Goal: Task Accomplishment & Management: Manage account settings

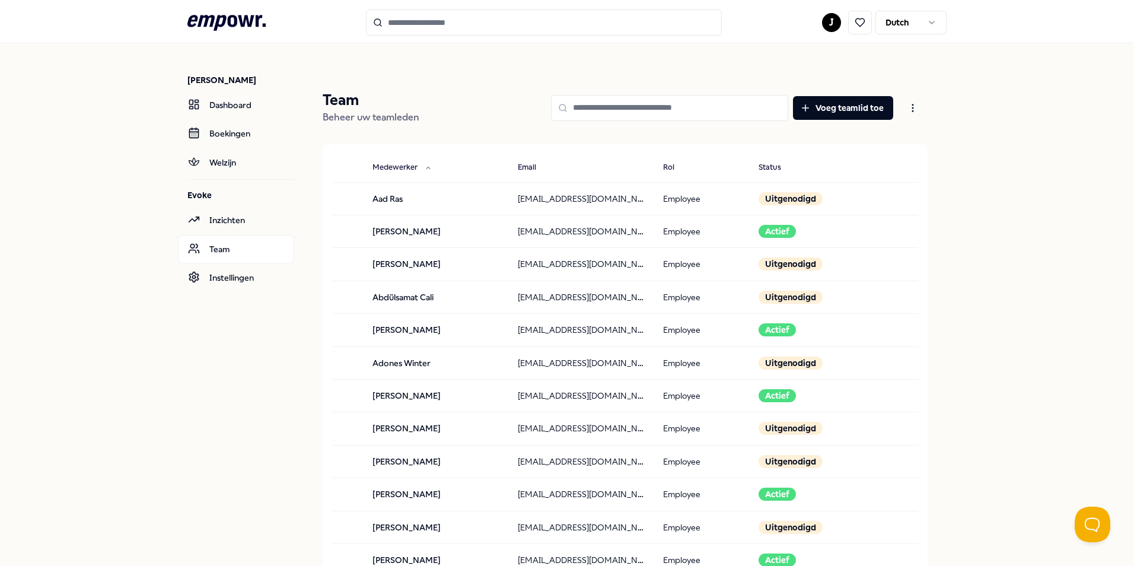
drag, startPoint x: 517, startPoint y: 81, endPoint x: 120, endPoint y: 455, distance: 545.2
click at [341, 104] on p "Team" at bounding box center [371, 100] width 97 height 19
drag, startPoint x: 356, startPoint y: 103, endPoint x: 324, endPoint y: 119, distance: 35.3
click at [324, 119] on div "Team Beheer uw teamleden" at bounding box center [371, 108] width 97 height 34
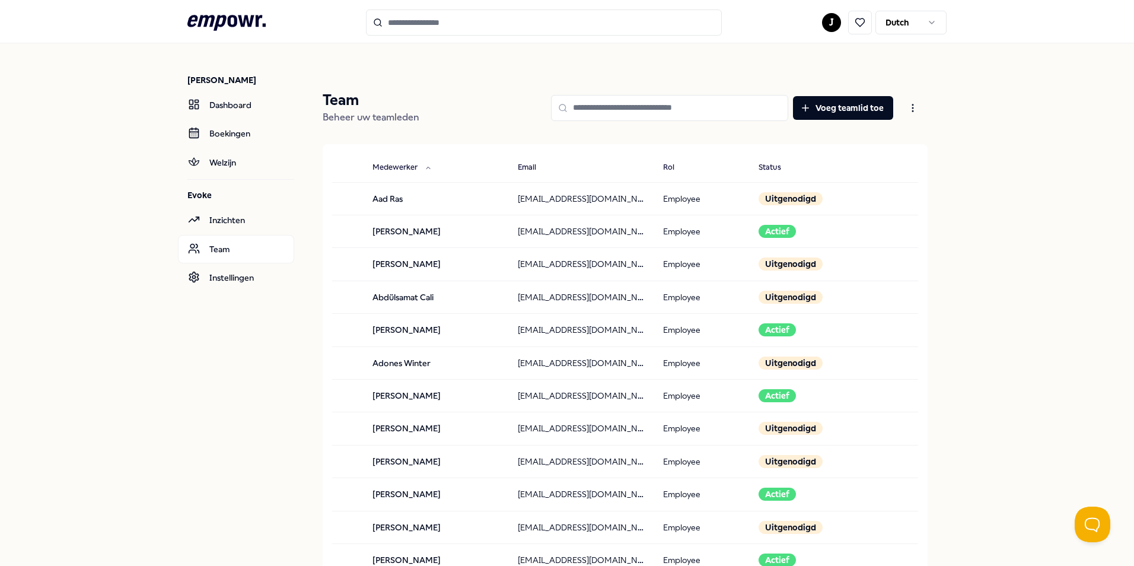
drag, startPoint x: 324, startPoint y: 119, endPoint x: 314, endPoint y: 95, distance: 26.3
drag, startPoint x: 319, startPoint y: 98, endPoint x: 438, endPoint y: 117, distance: 120.1
click at [438, 117] on div "Team Beheer uw teamleden Voeg teamlid toe" at bounding box center [625, 108] width 605 height 34
click at [438, 117] on div "Voeg teamlid toe" at bounding box center [678, 108] width 499 height 34
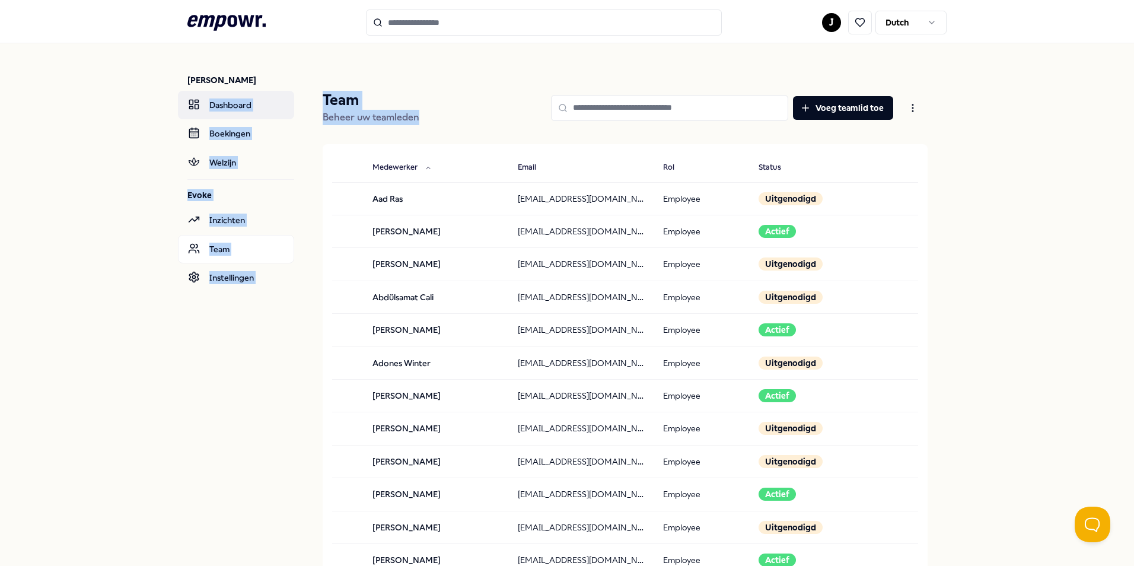
drag, startPoint x: 442, startPoint y: 121, endPoint x: 289, endPoint y: 103, distance: 154.6
drag, startPoint x: 289, startPoint y: 103, endPoint x: 377, endPoint y: 116, distance: 89.3
click at [377, 116] on span "Beheer uw teamleden" at bounding box center [371, 116] width 97 height 11
drag, startPoint x: 470, startPoint y: 123, endPoint x: 216, endPoint y: 98, distance: 254.9
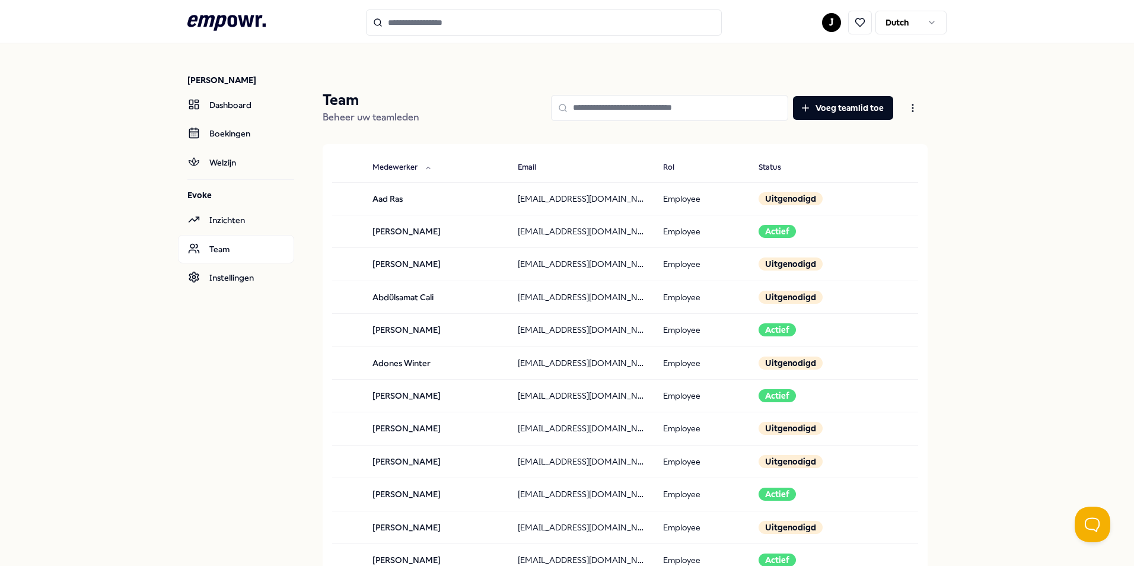
click at [440, 122] on div "Voeg teamlid toe" at bounding box center [678, 108] width 499 height 34
drag, startPoint x: 440, startPoint y: 122, endPoint x: 311, endPoint y: 101, distance: 130.2
drag, startPoint x: 311, startPoint y: 101, endPoint x: 383, endPoint y: 85, distance: 73.5
drag, startPoint x: 309, startPoint y: 92, endPoint x: 472, endPoint y: 122, distance: 165.1
